Goal: Find specific page/section

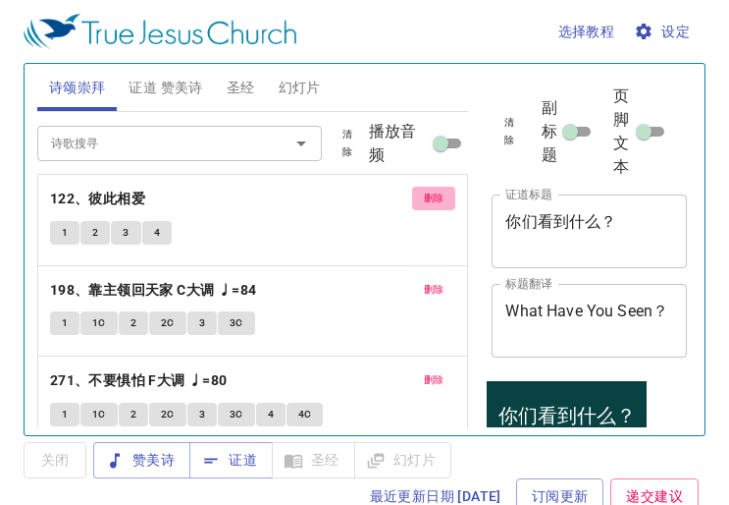
click at [425, 193] on span "删除" at bounding box center [434, 198] width 21 height 18
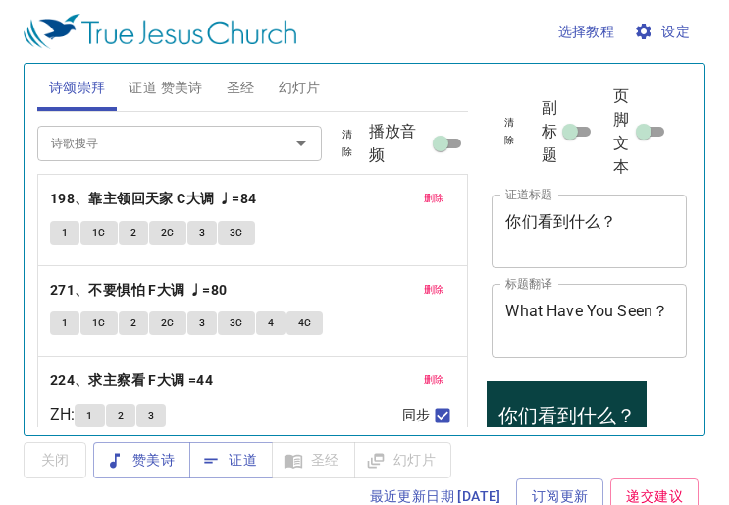
click at [425, 193] on span "删除" at bounding box center [434, 198] width 21 height 18
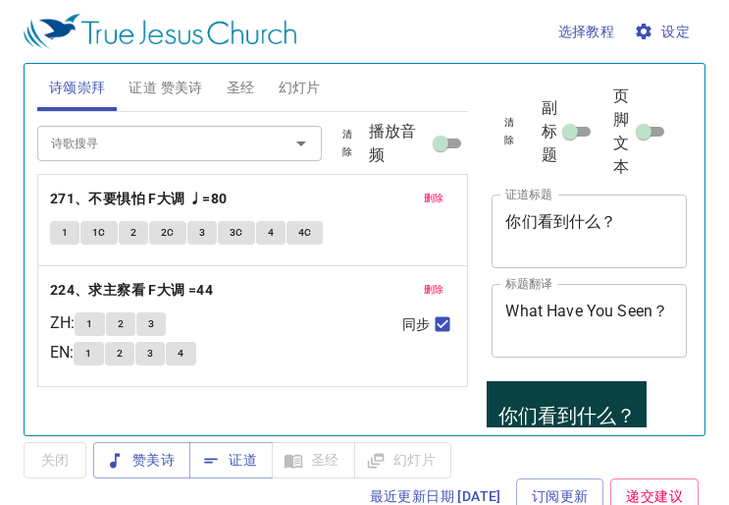
click at [425, 193] on span "删除" at bounding box center [434, 198] width 21 height 18
click at [425, 281] on span "删除" at bounding box center [434, 290] width 21 height 18
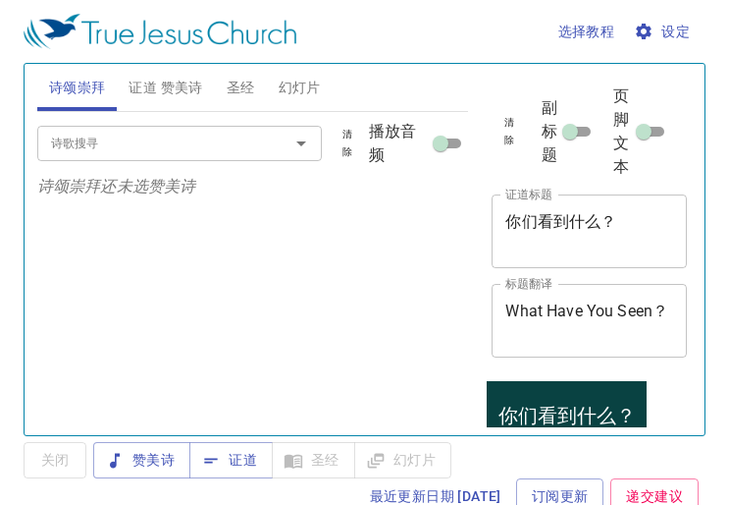
click at [77, 136] on input "诗歌搜寻" at bounding box center [150, 143] width 215 height 23
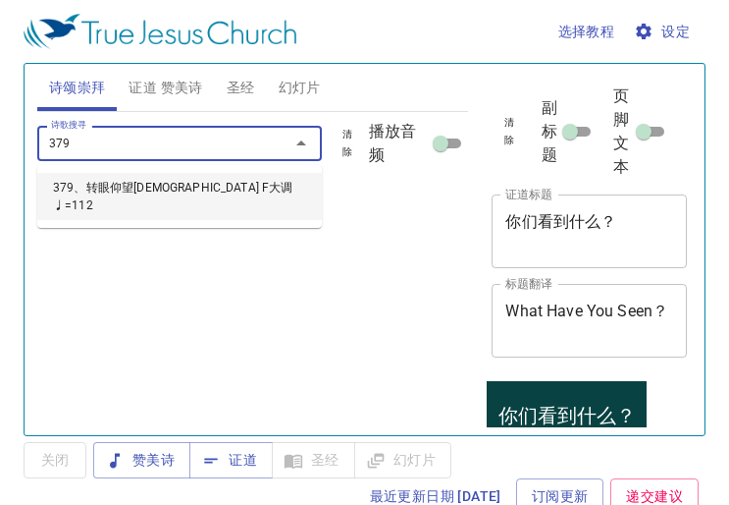
type input "379、转眼仰望[DEMOGRAPHIC_DATA] F大调 ♩=112"
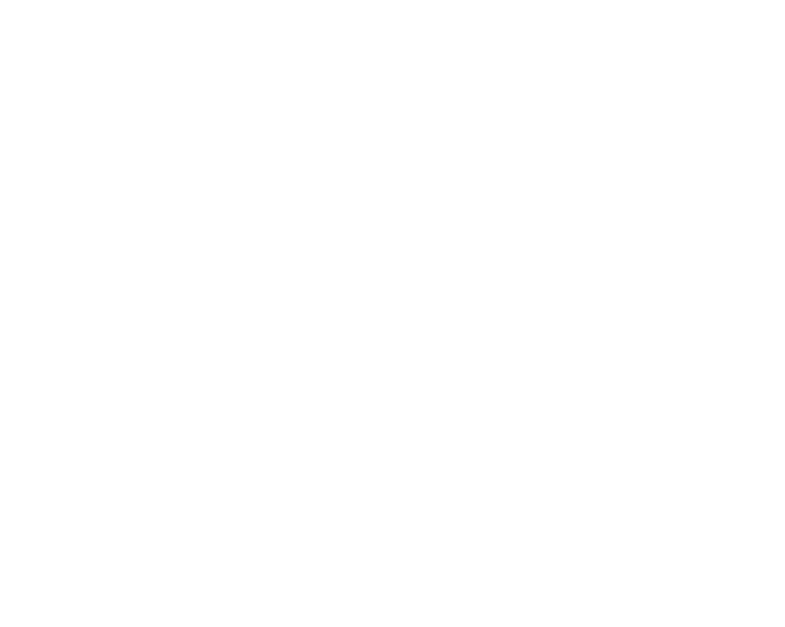
click at [756, 8] on html at bounding box center [392, 4] width 785 height 8
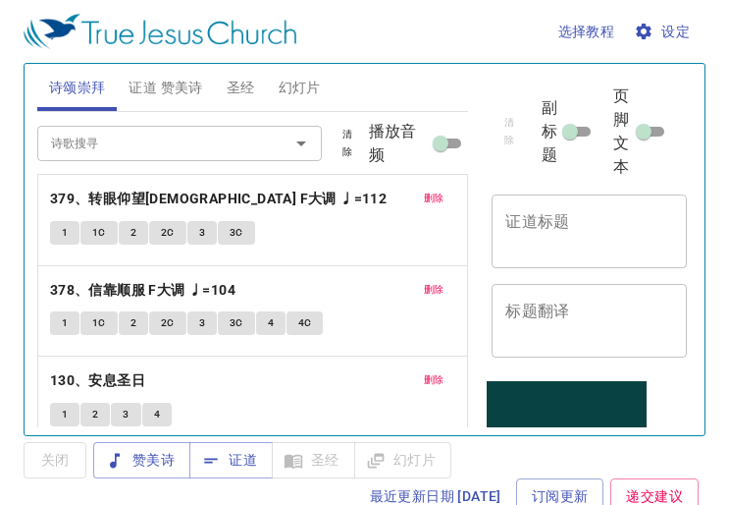
click at [627, 205] on div "x 证道标题" at bounding box center [589, 231] width 195 height 74
